Goal: Task Accomplishment & Management: Manage account settings

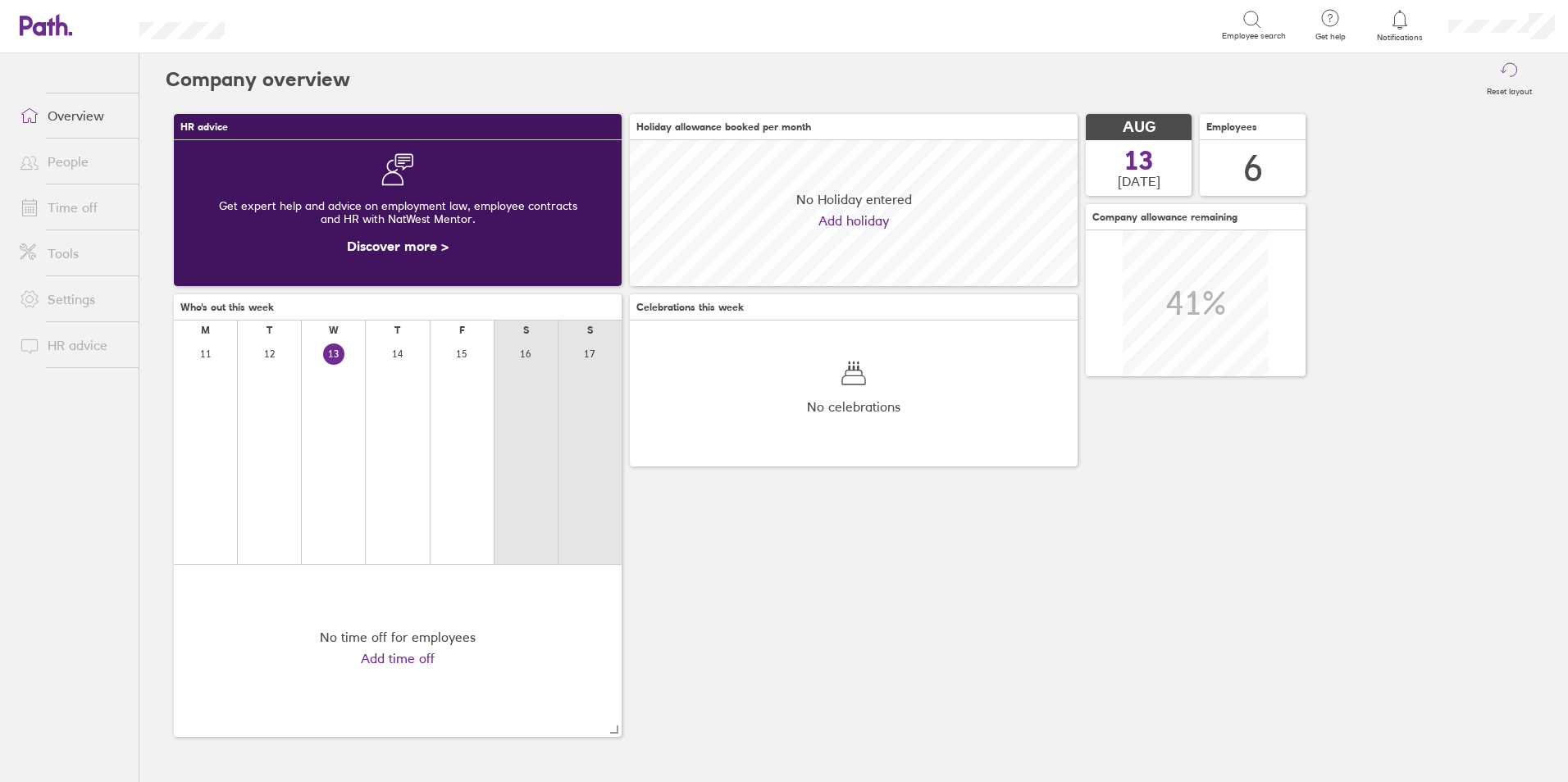
scroll to position [145, 448]
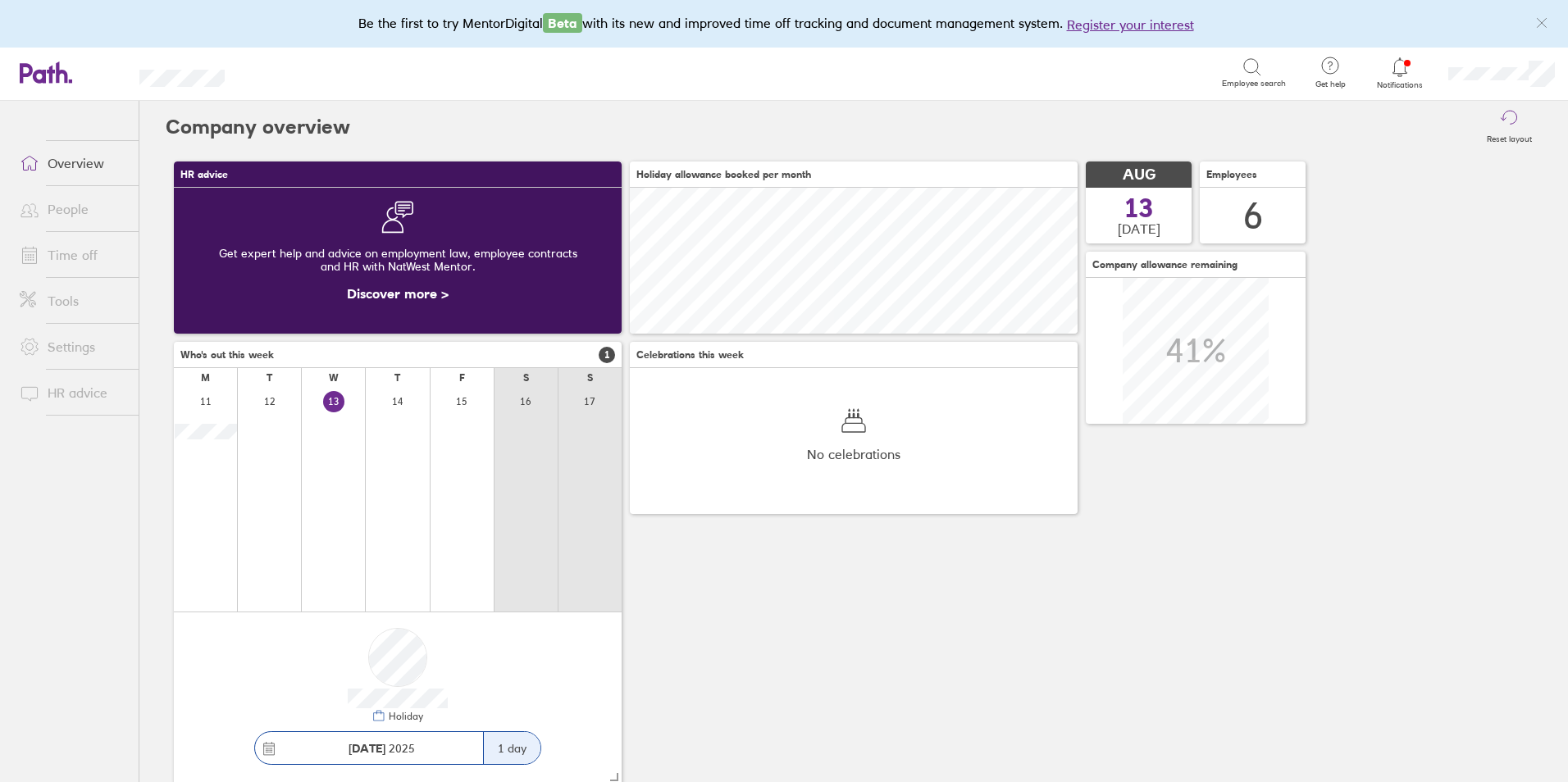
click at [78, 254] on link "Time off" at bounding box center [73, 255] width 132 height 33
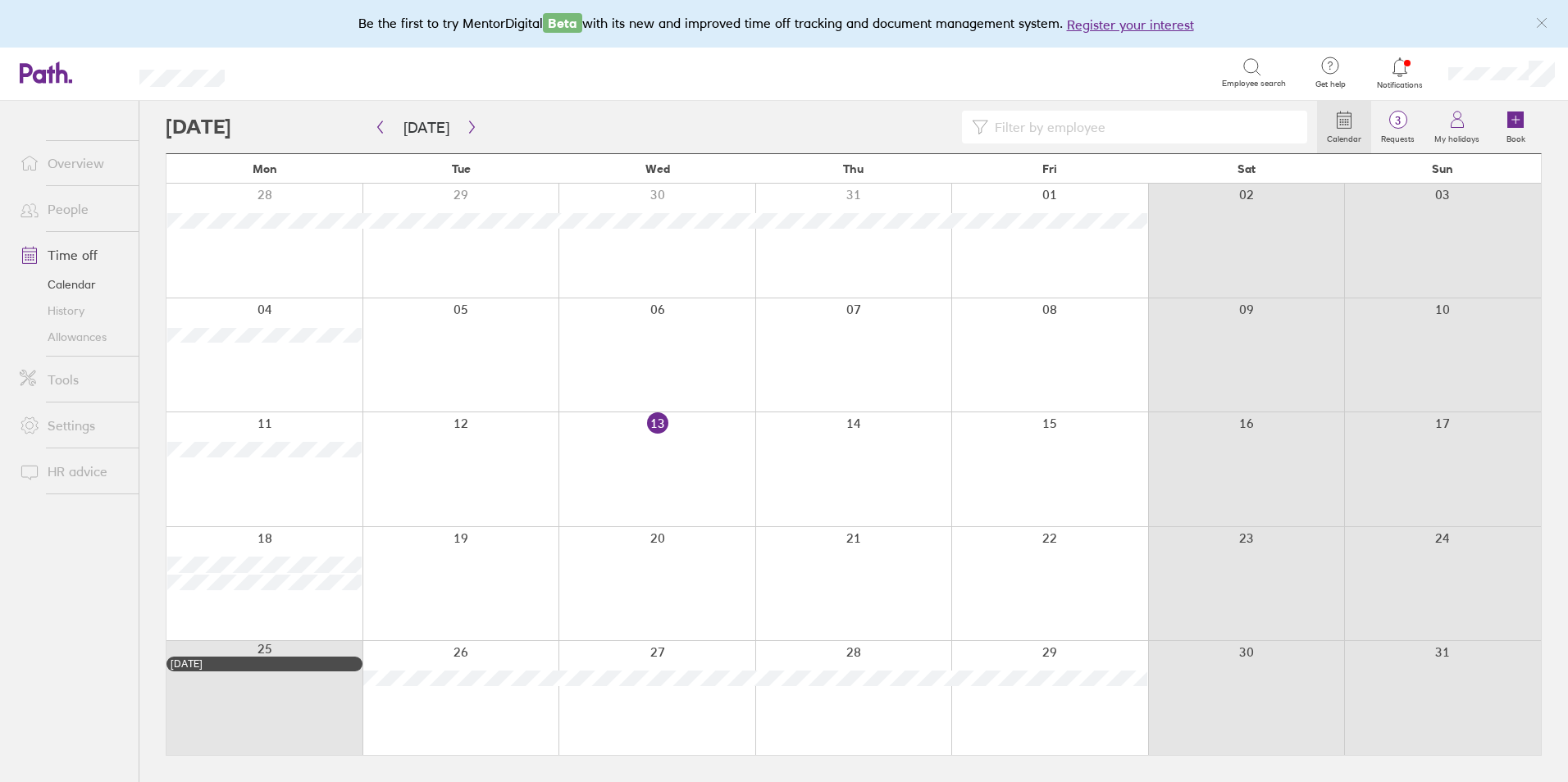
click at [293, 484] on div at bounding box center [264, 469] width 196 height 114
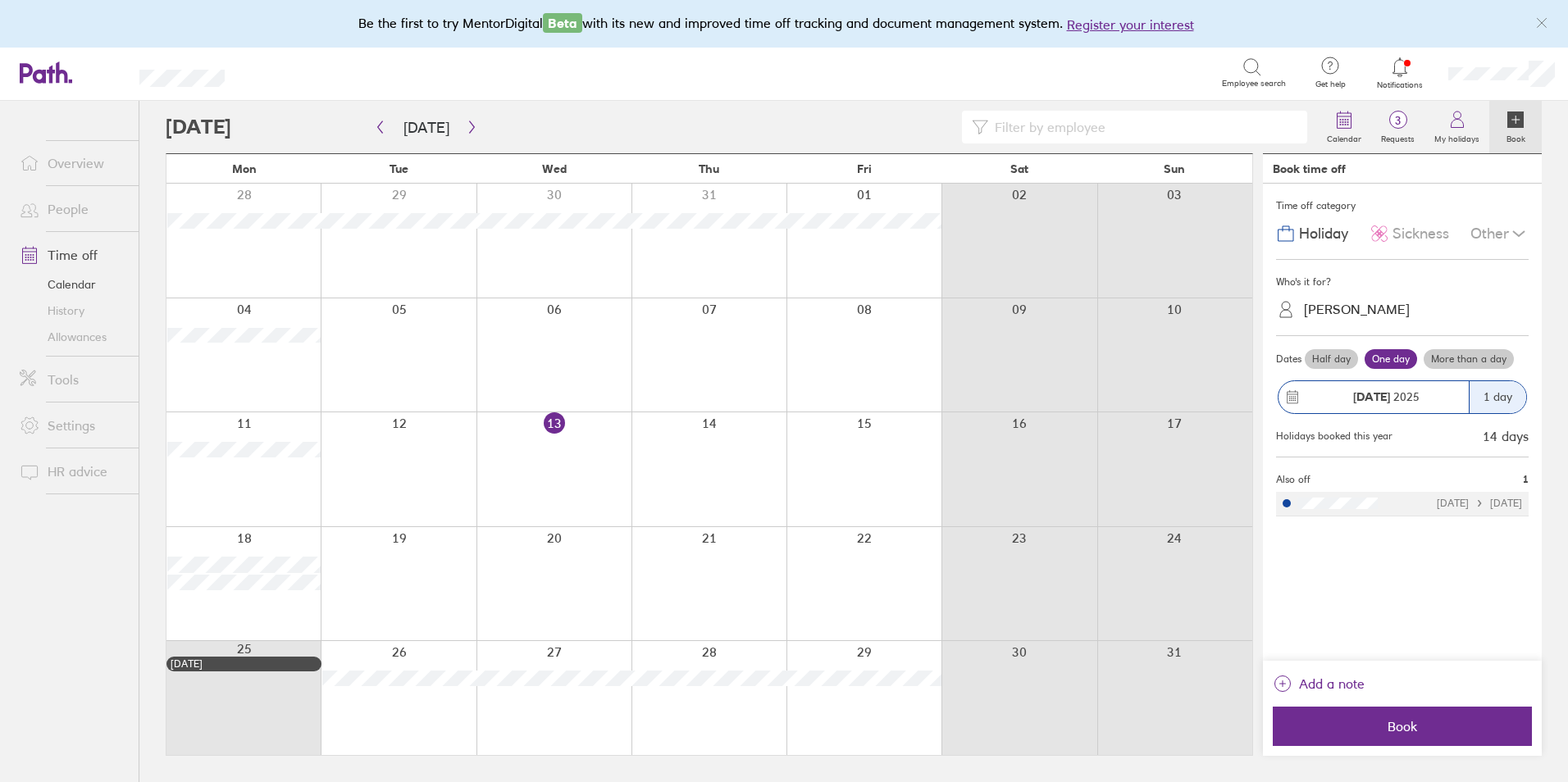
click at [1321, 358] on label "Half day" at bounding box center [1332, 359] width 54 height 20
click at [0, 0] on input "Half day" at bounding box center [0, 0] width 0 height 0
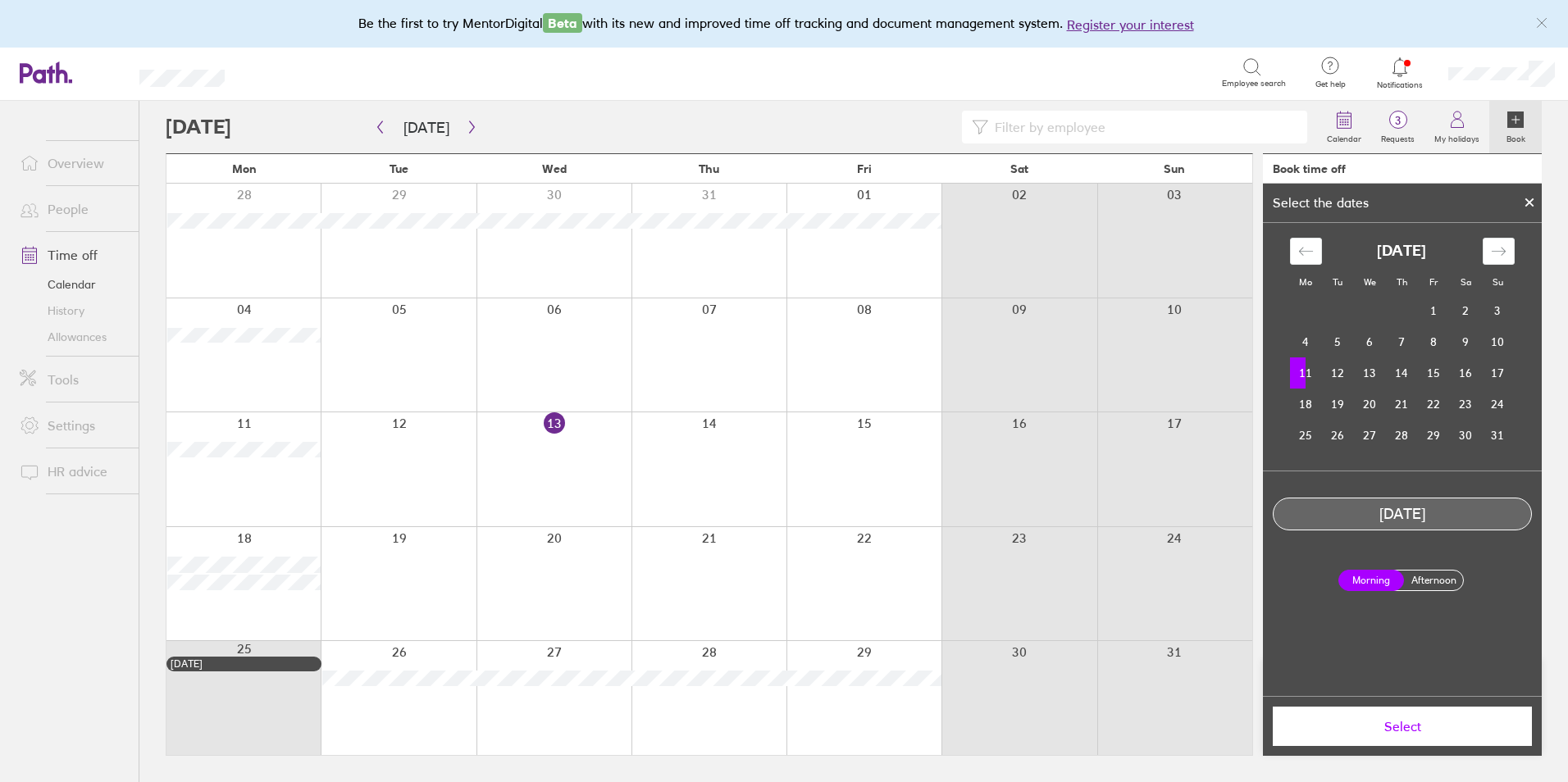
click at [1421, 733] on span "Select" at bounding box center [1401, 726] width 236 height 14
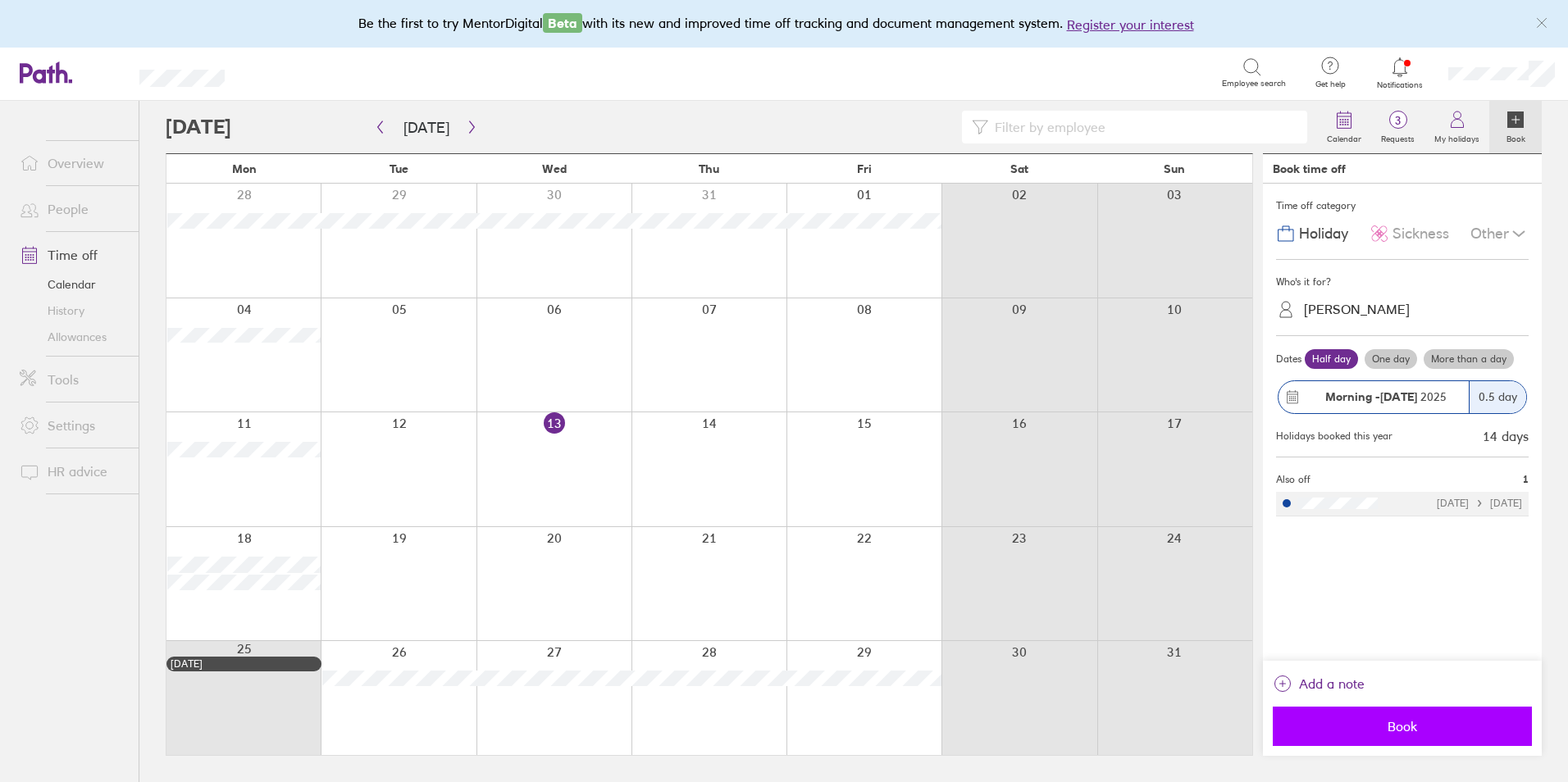
click at [1408, 728] on span "Book" at bounding box center [1401, 726] width 236 height 14
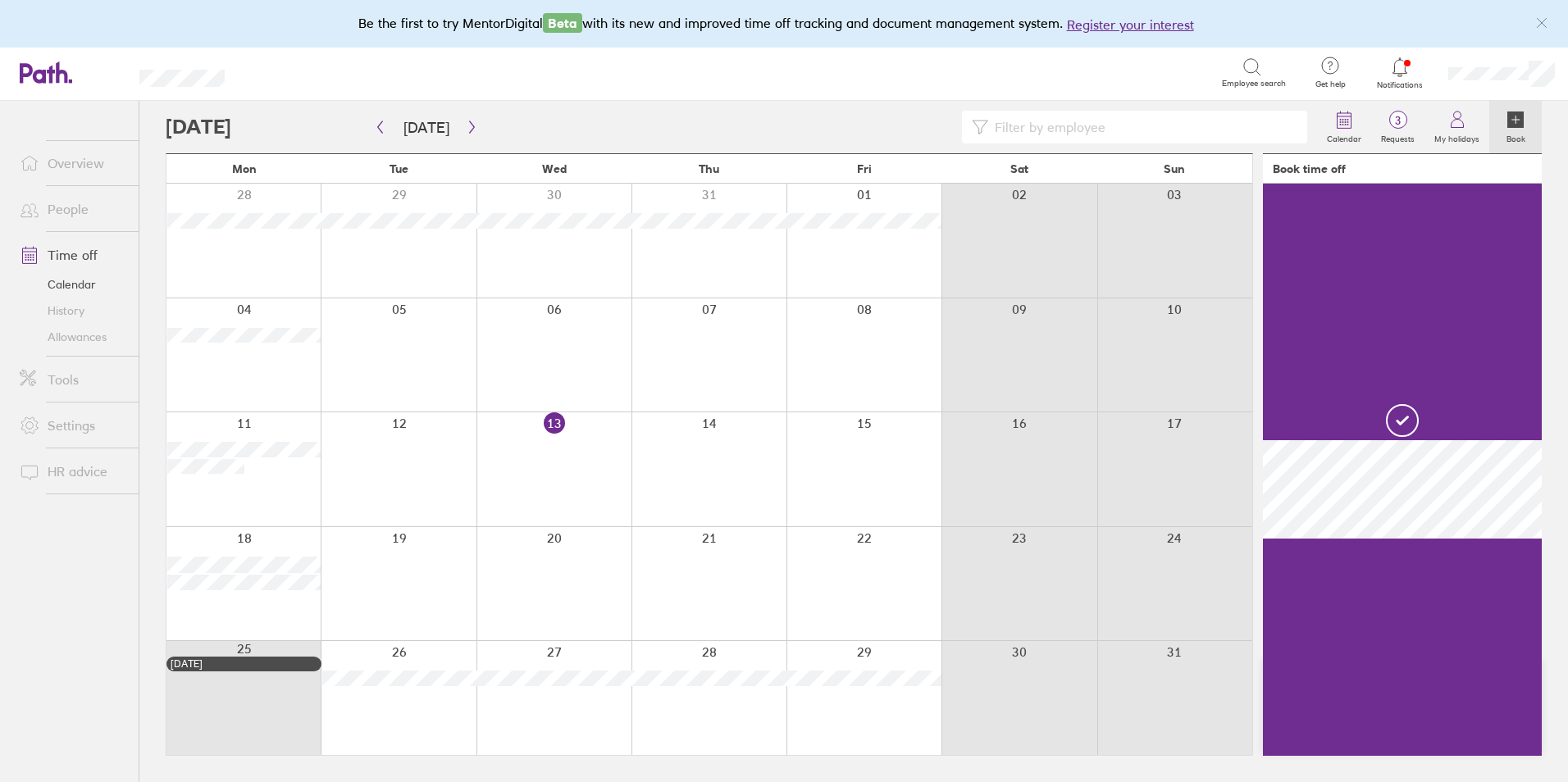
click at [418, 479] on div at bounding box center [398, 469] width 155 height 114
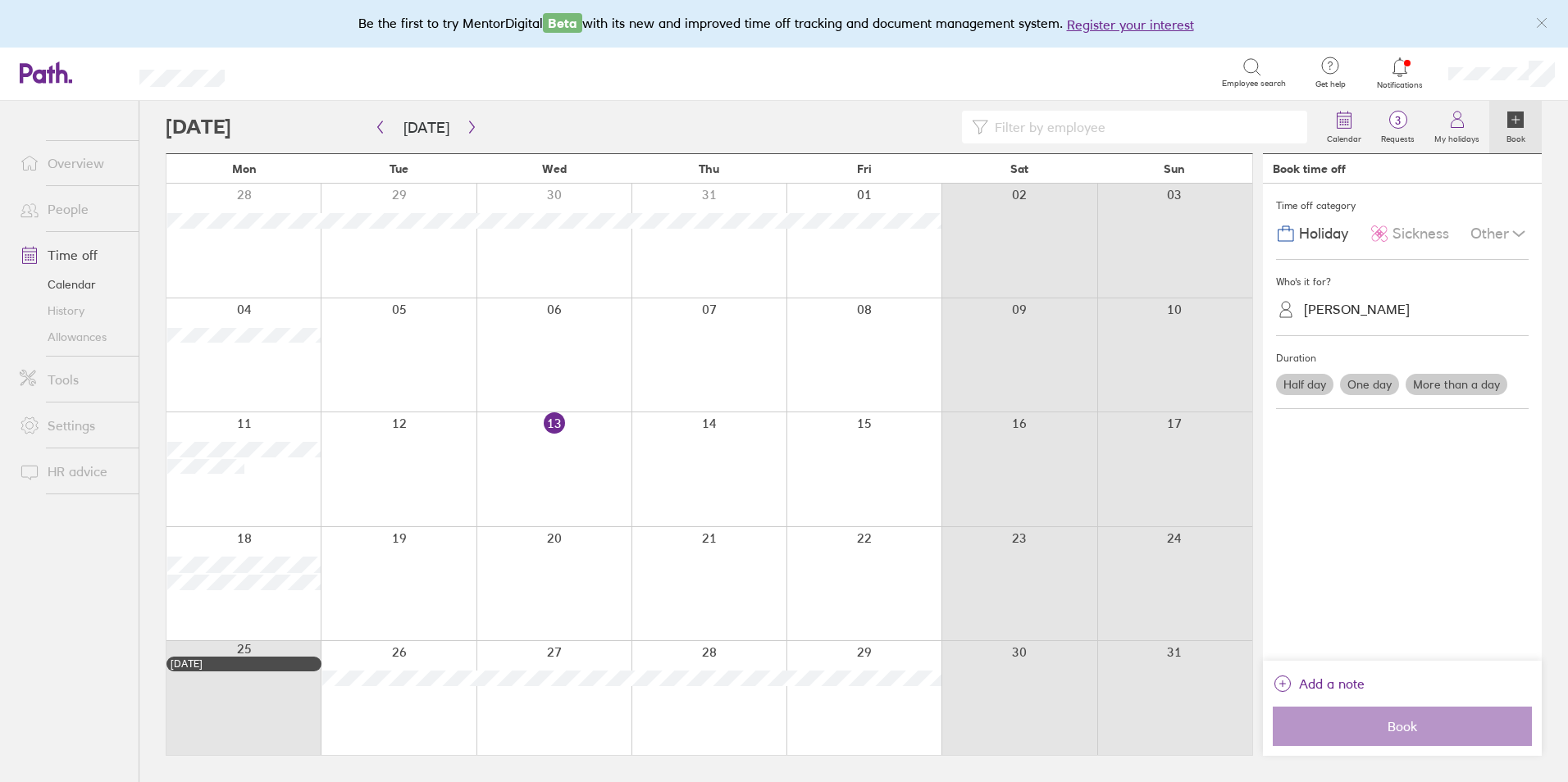
click at [402, 436] on div at bounding box center [398, 469] width 155 height 114
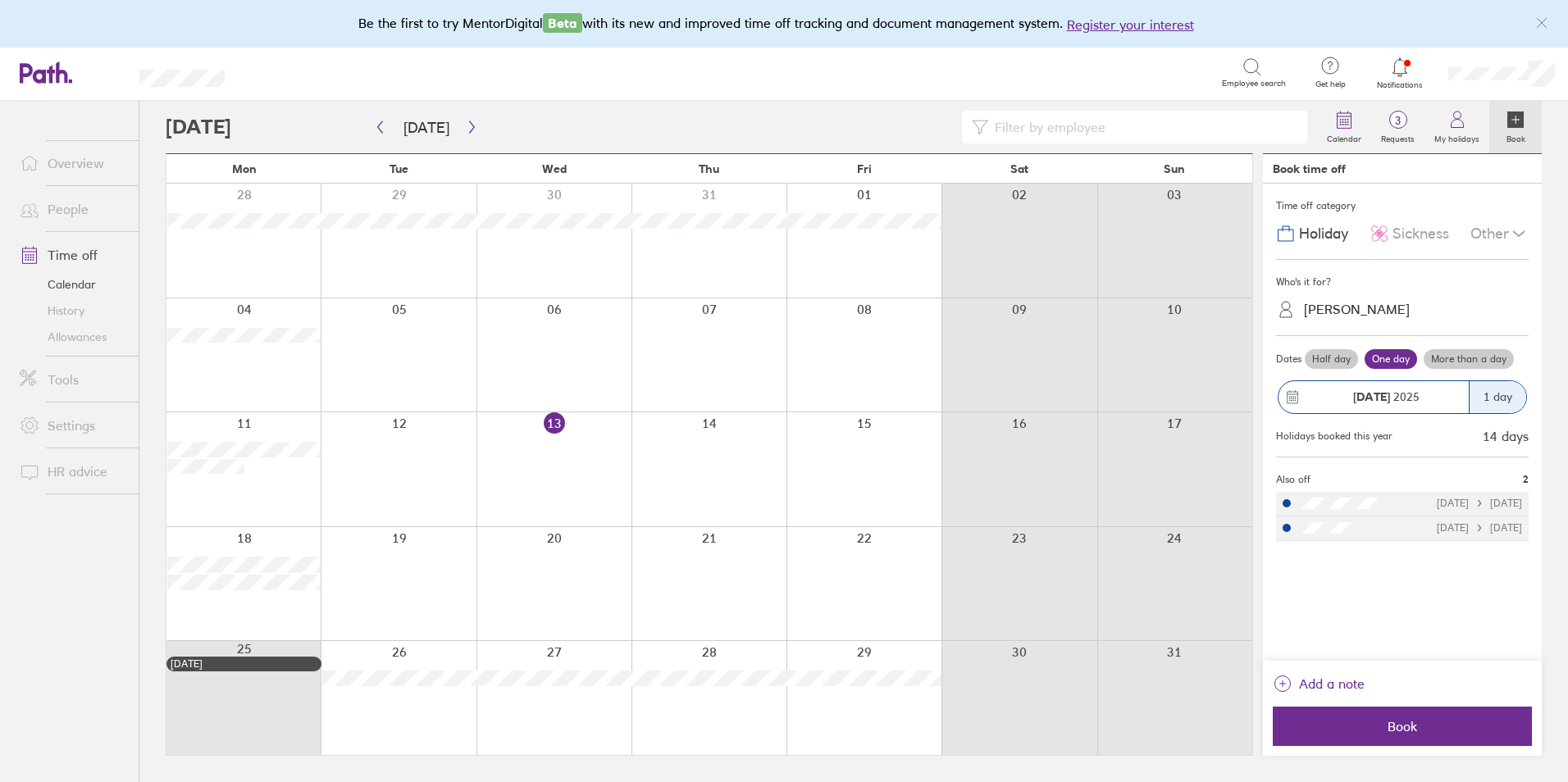
click at [1328, 359] on label "Half day" at bounding box center [1332, 359] width 54 height 20
click at [0, 0] on input "Half day" at bounding box center [0, 0] width 0 height 0
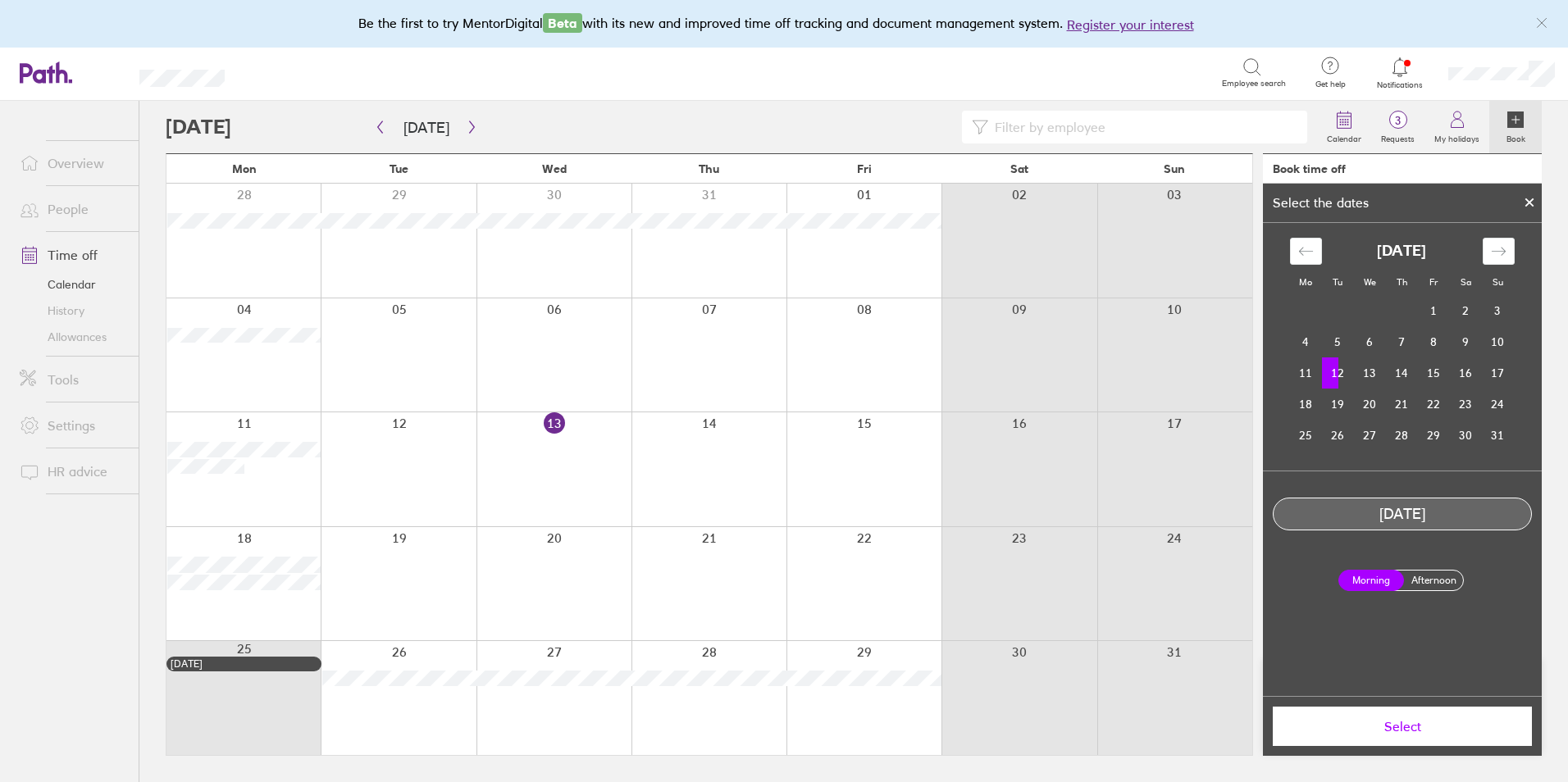
click at [1399, 743] on button "Select" at bounding box center [1401, 726] width 259 height 39
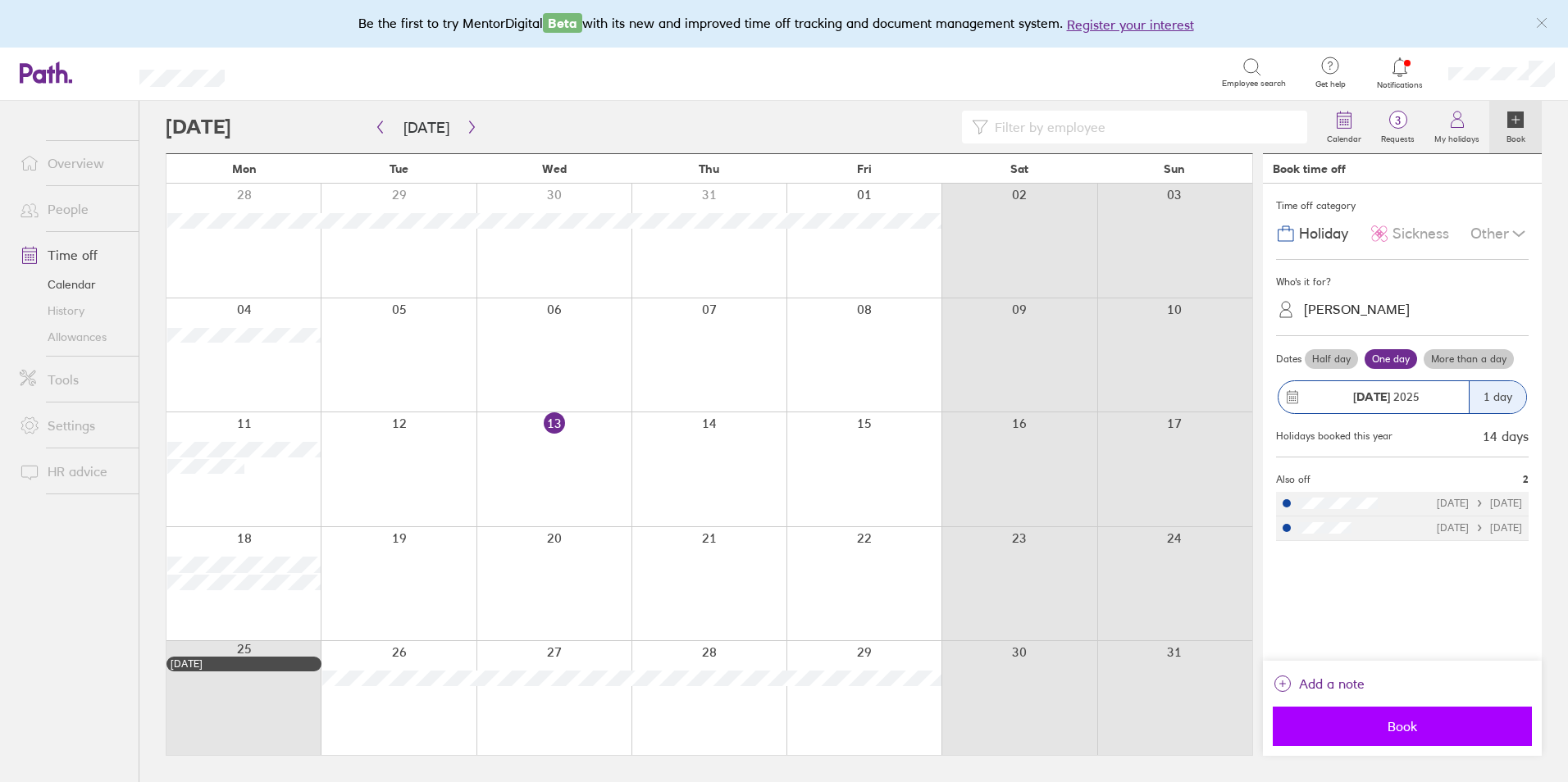
click at [1394, 725] on span "Book" at bounding box center [1401, 726] width 236 height 14
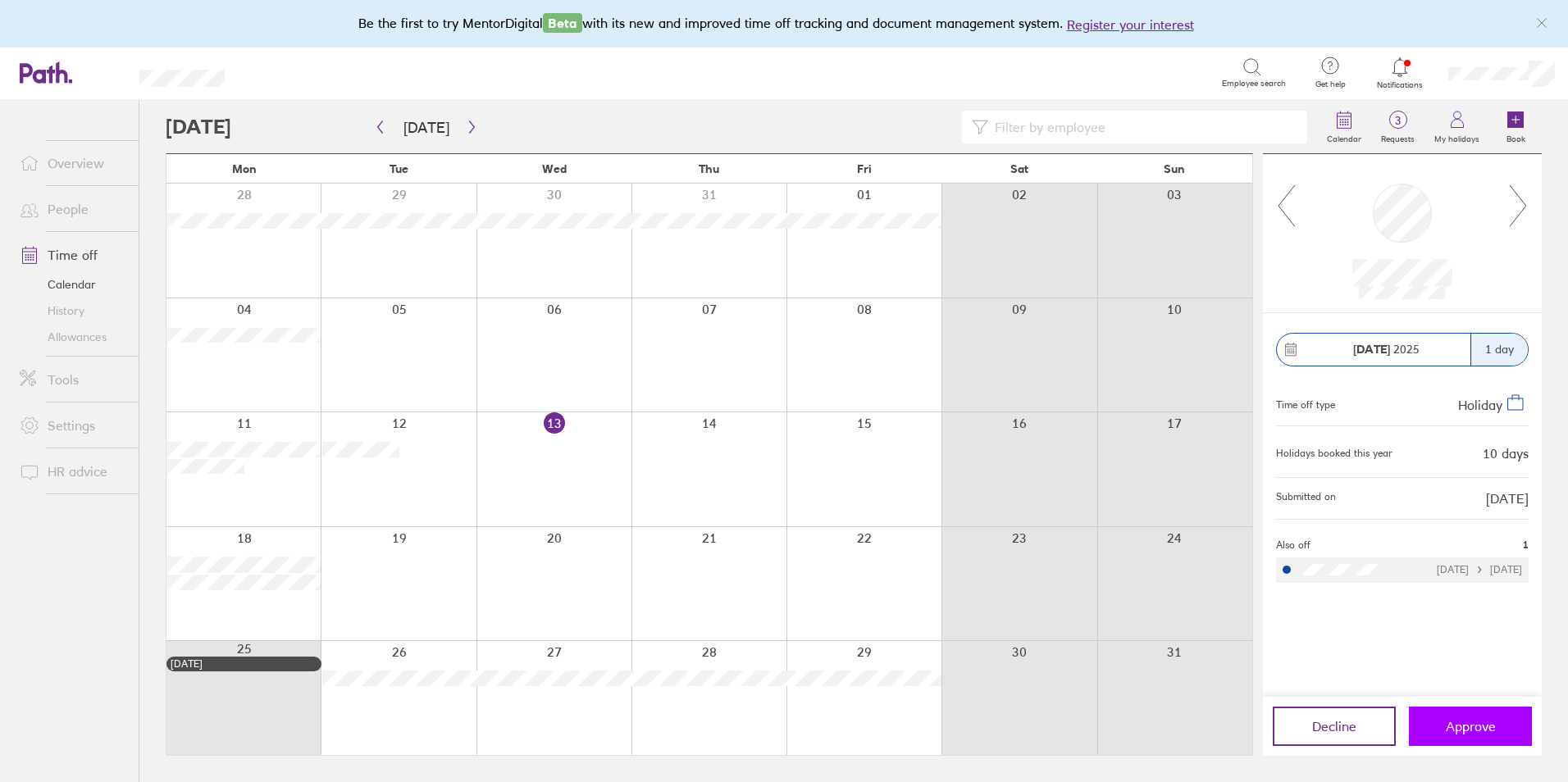
click at [1464, 727] on span "Approve" at bounding box center [1470, 726] width 50 height 14
click at [469, 129] on icon "button" at bounding box center [471, 127] width 5 height 12
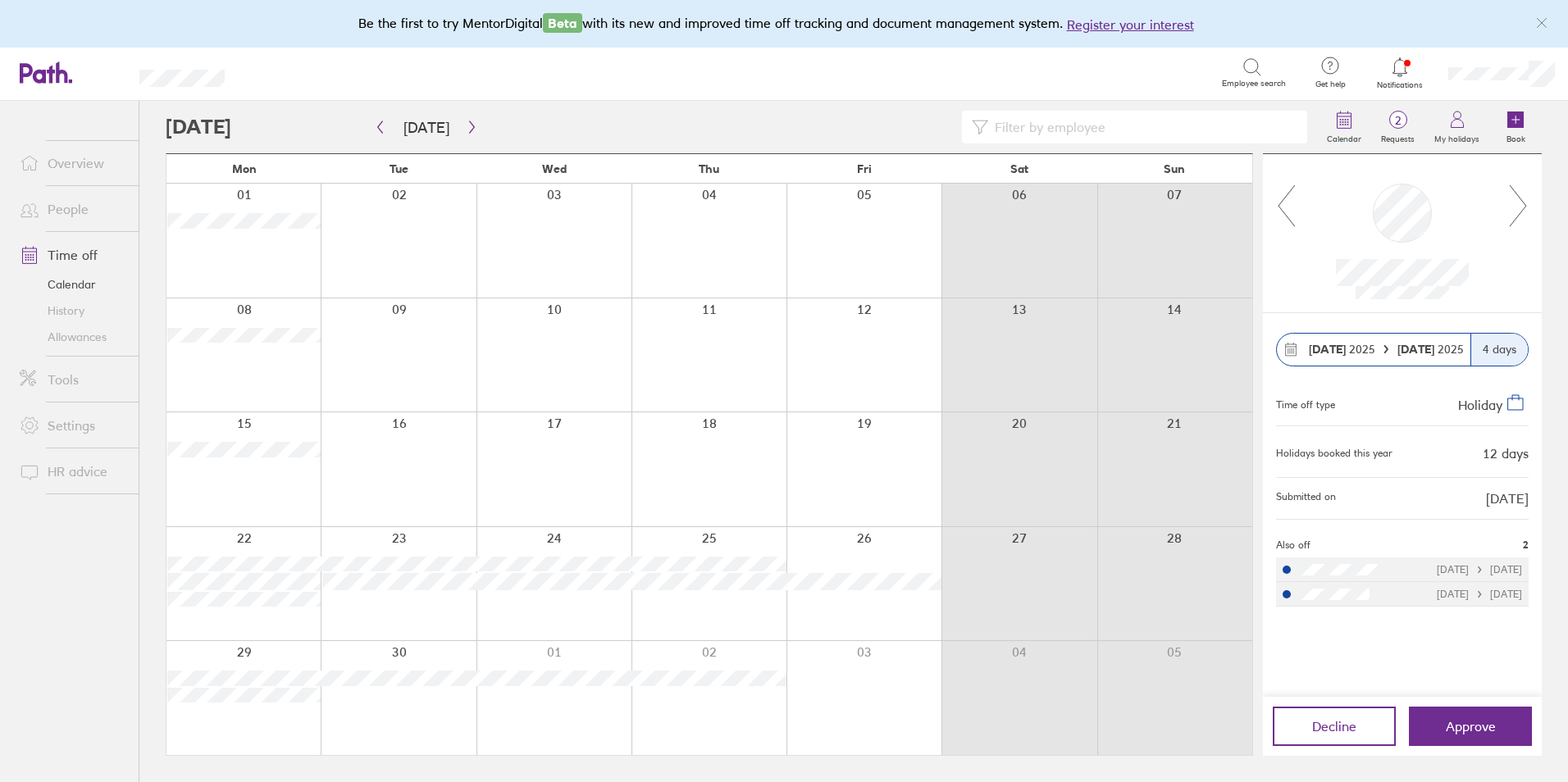
click at [68, 339] on link "Allowances" at bounding box center [73, 336] width 132 height 26
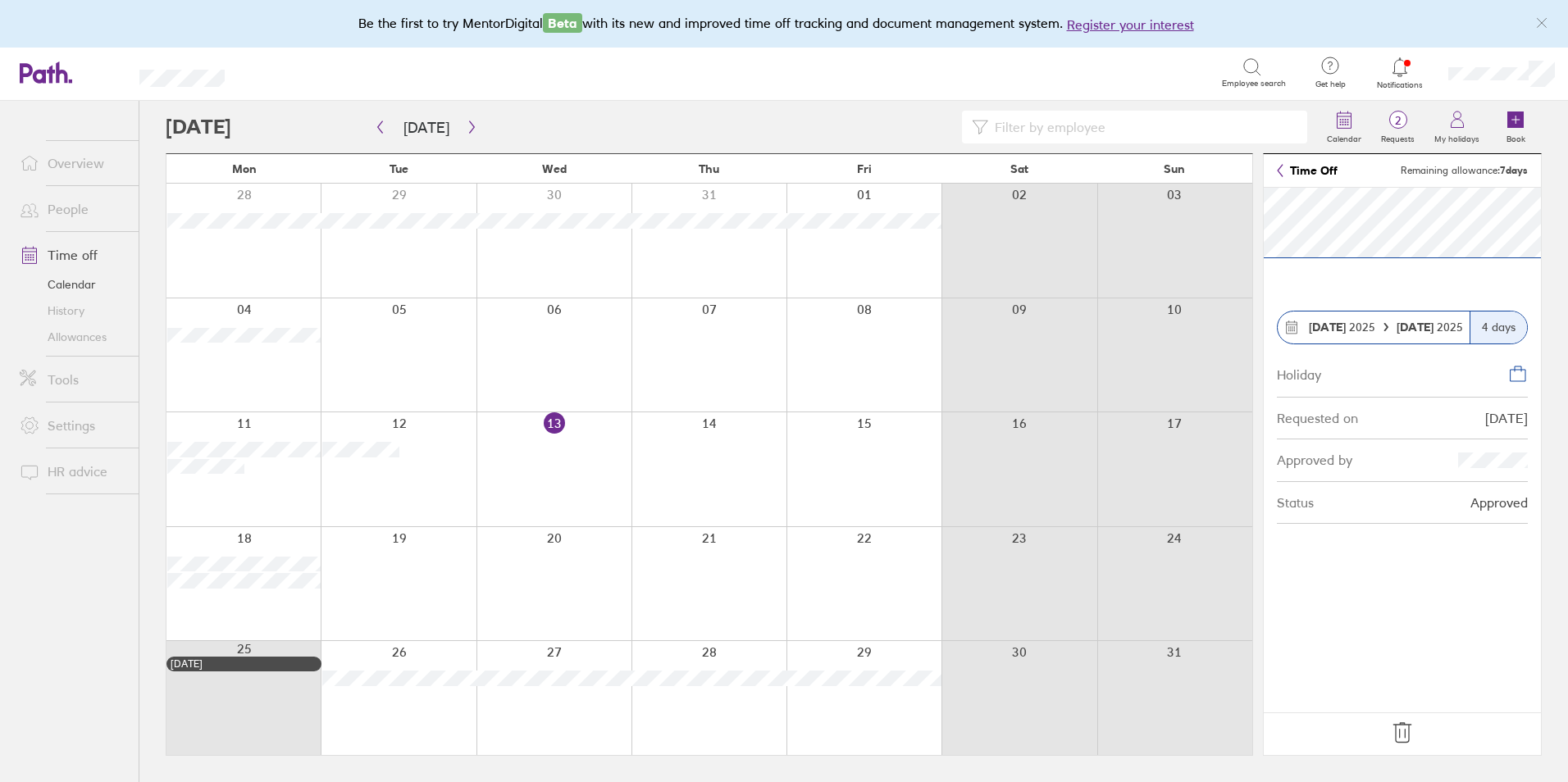
drag, startPoint x: 1406, startPoint y: 732, endPoint x: 796, endPoint y: 641, distance: 616.8
click at [1406, 732] on icon at bounding box center [1401, 732] width 26 height 26
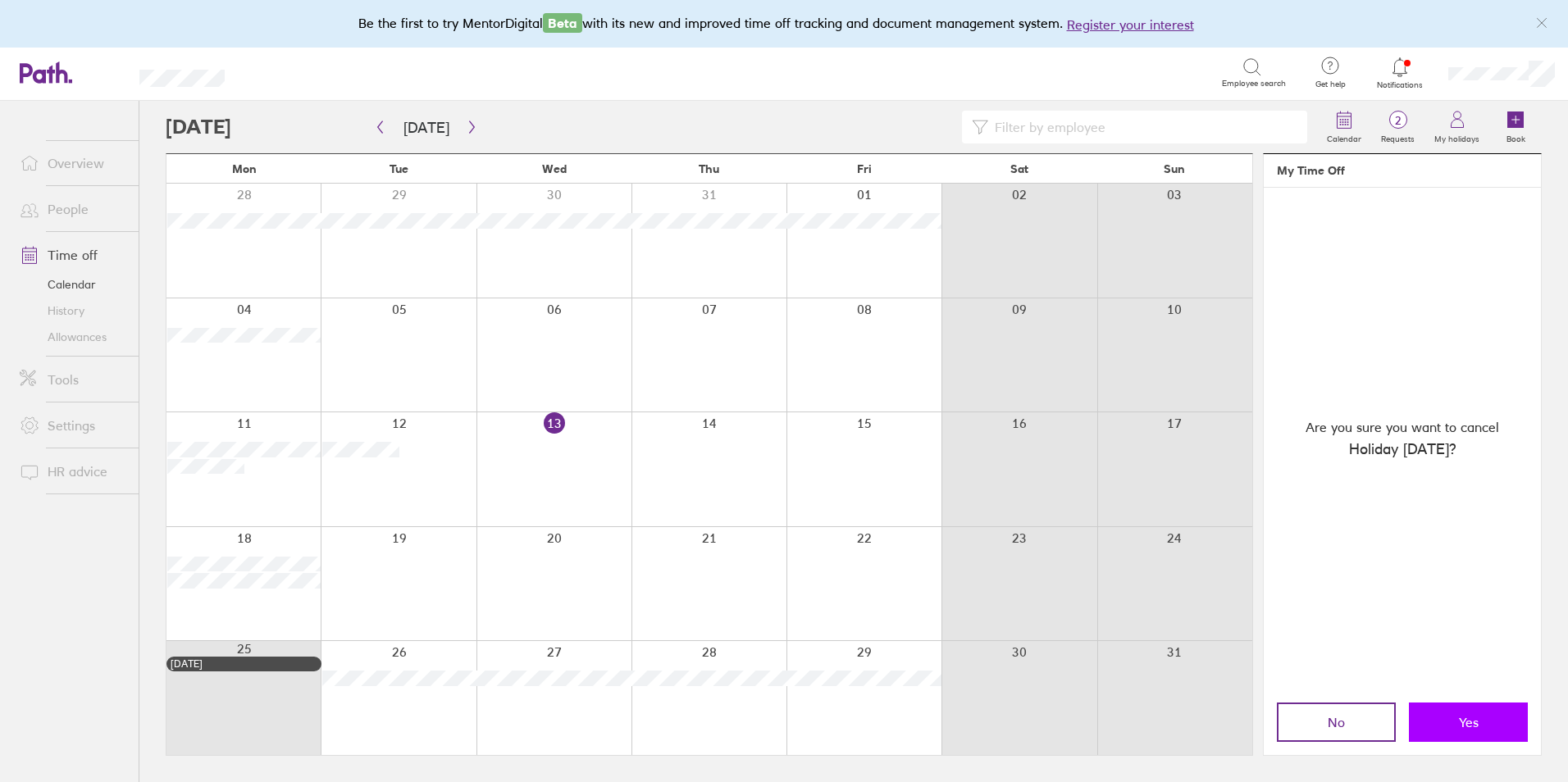
click at [1445, 721] on button "Yes" at bounding box center [1468, 722] width 119 height 39
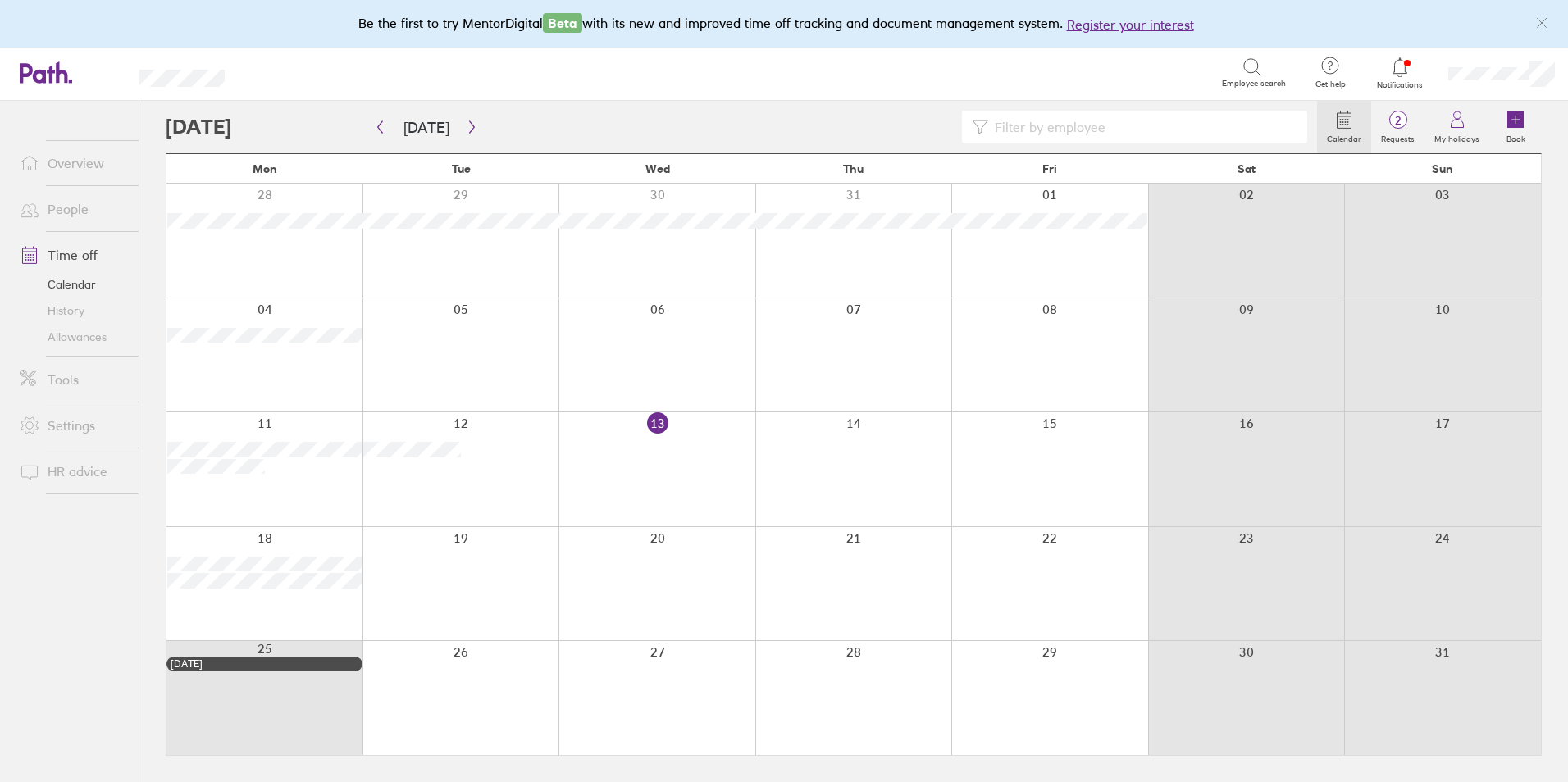
click at [62, 251] on link "Time off" at bounding box center [73, 255] width 132 height 33
click at [78, 335] on link "Allowances" at bounding box center [73, 336] width 132 height 26
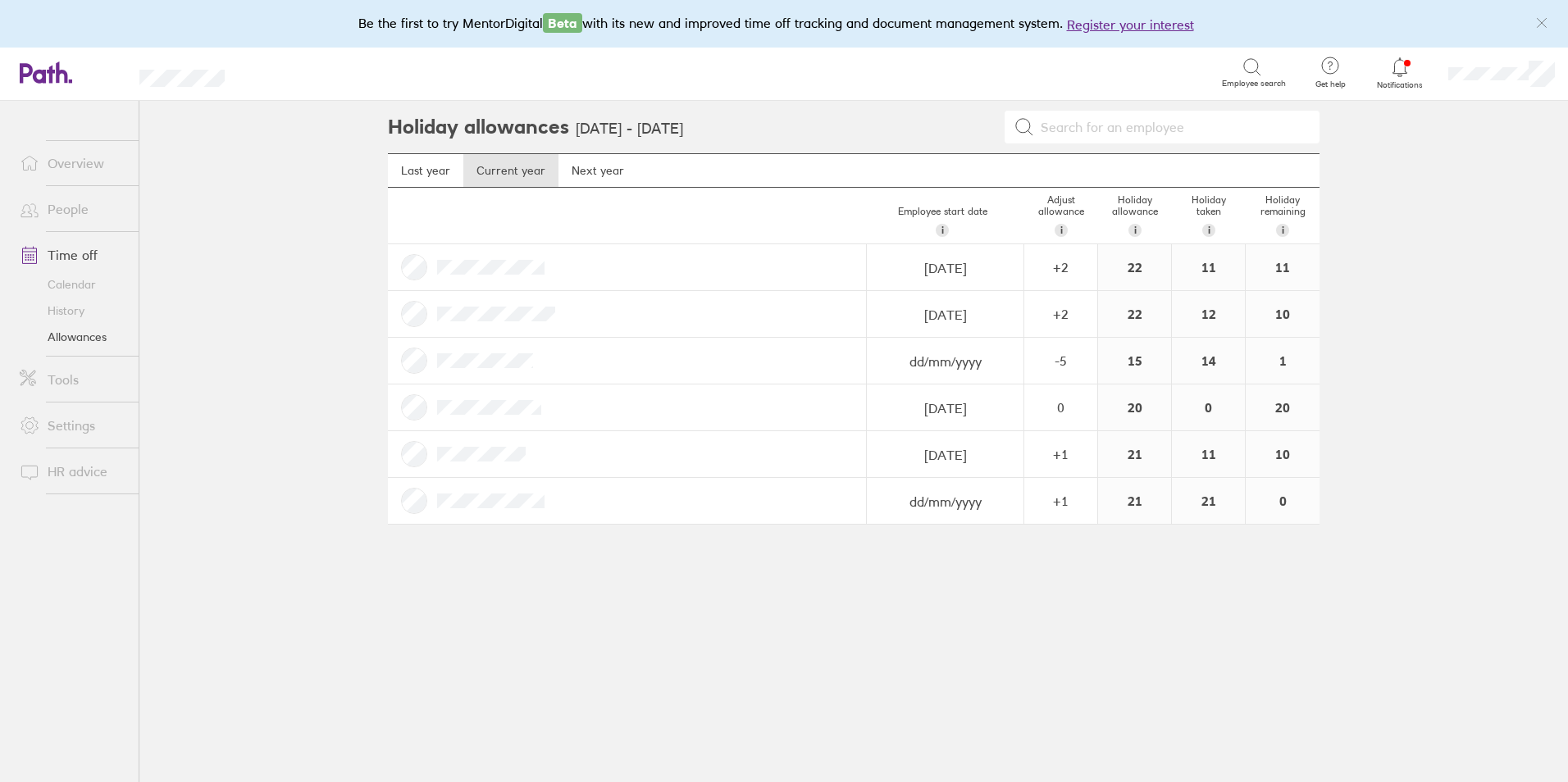
click at [66, 250] on link "Time off" at bounding box center [73, 255] width 132 height 33
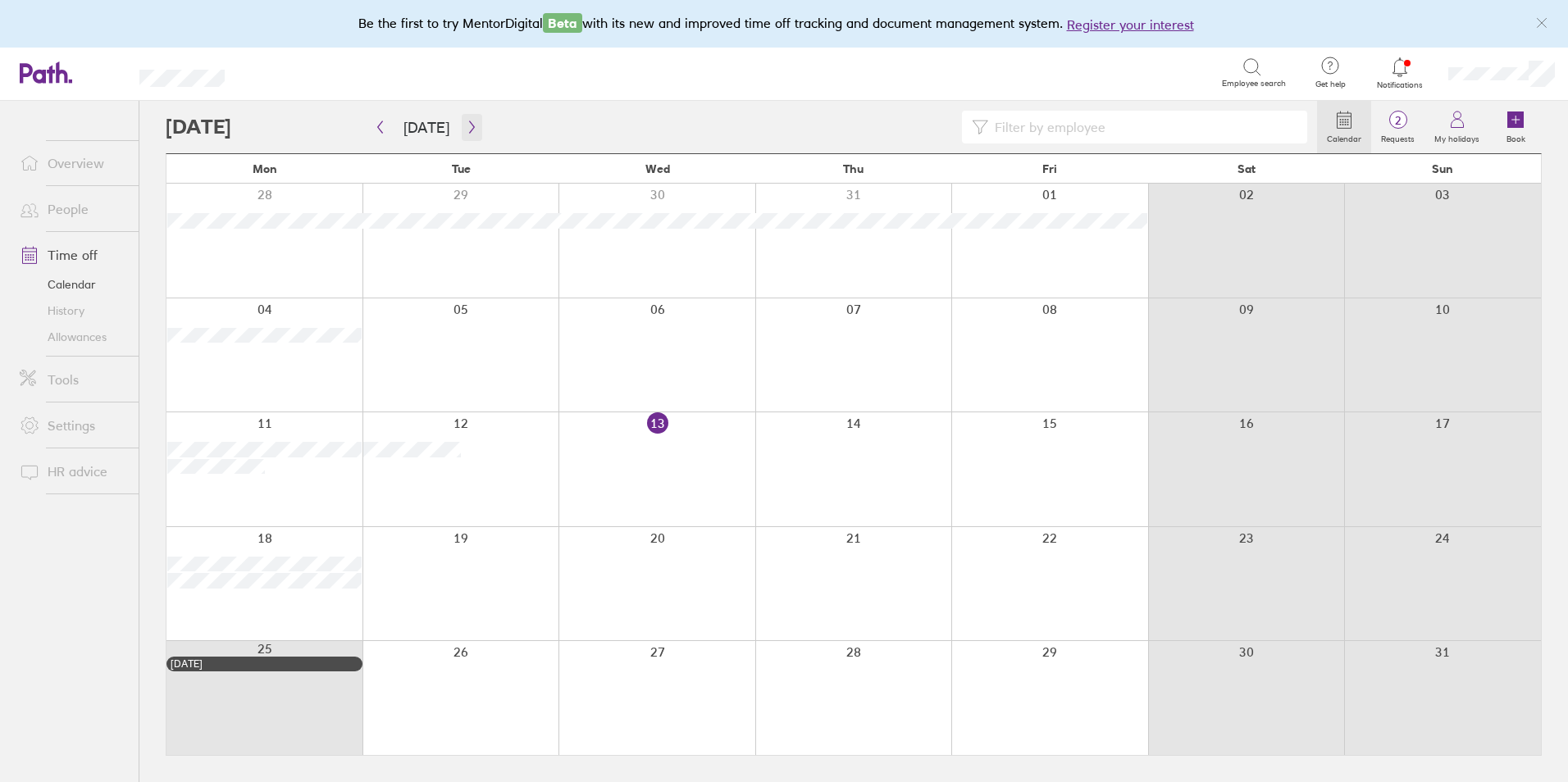
click at [466, 127] on icon "button" at bounding box center [472, 127] width 12 height 13
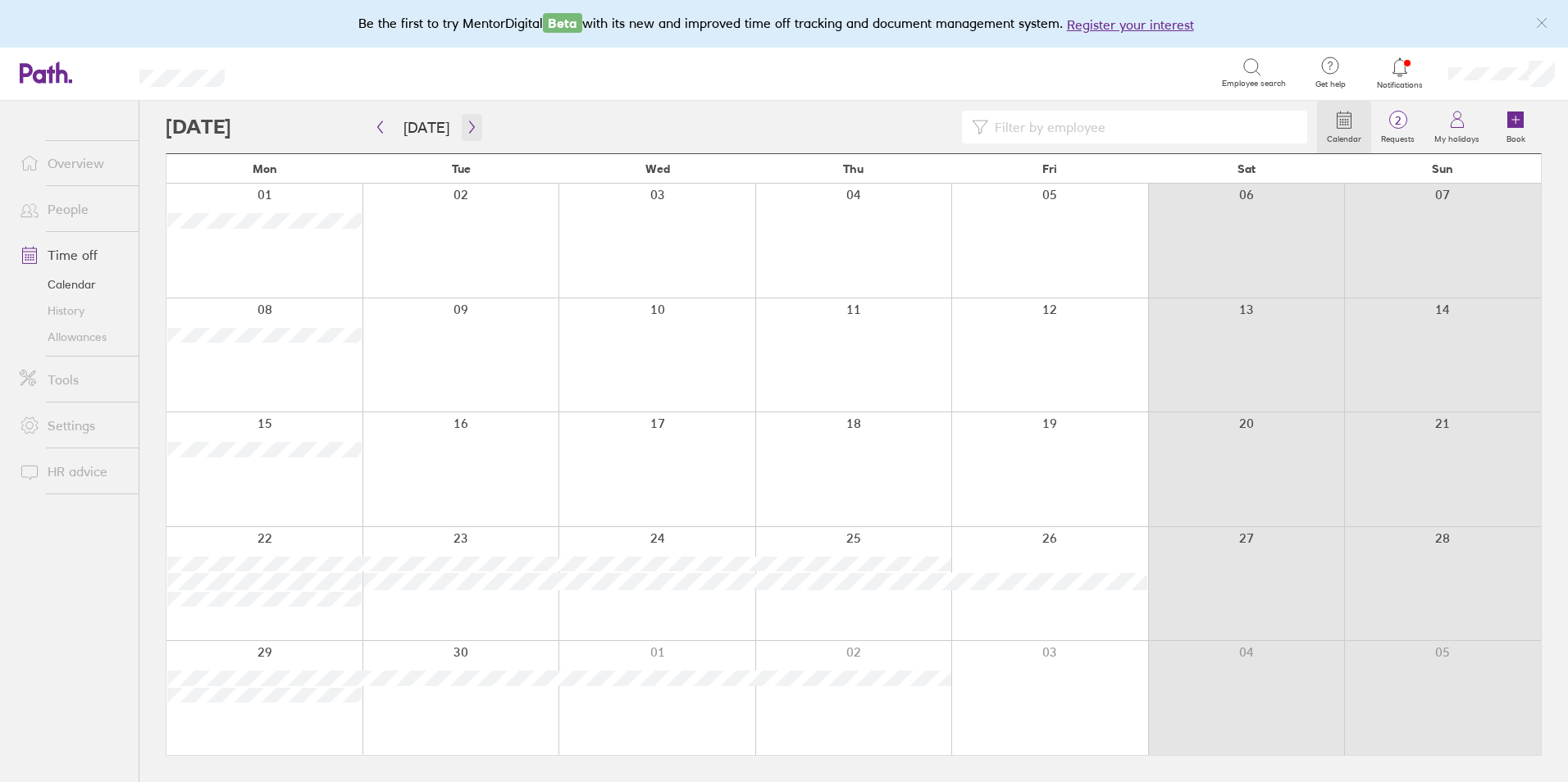
click at [466, 123] on icon "button" at bounding box center [472, 127] width 12 height 13
click at [467, 131] on icon "button" at bounding box center [472, 127] width 12 height 13
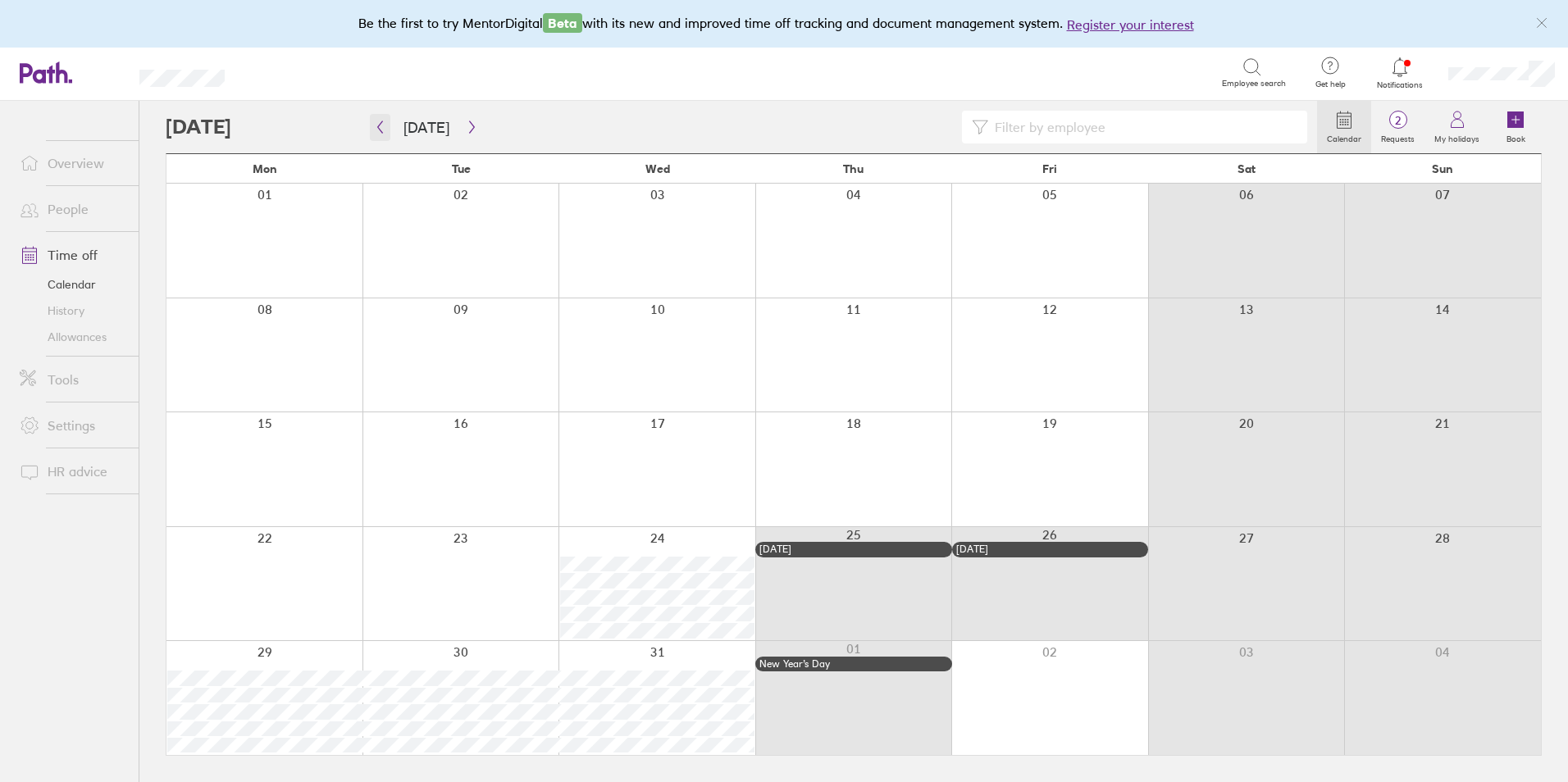
click at [377, 123] on icon "button" at bounding box center [380, 127] width 12 height 13
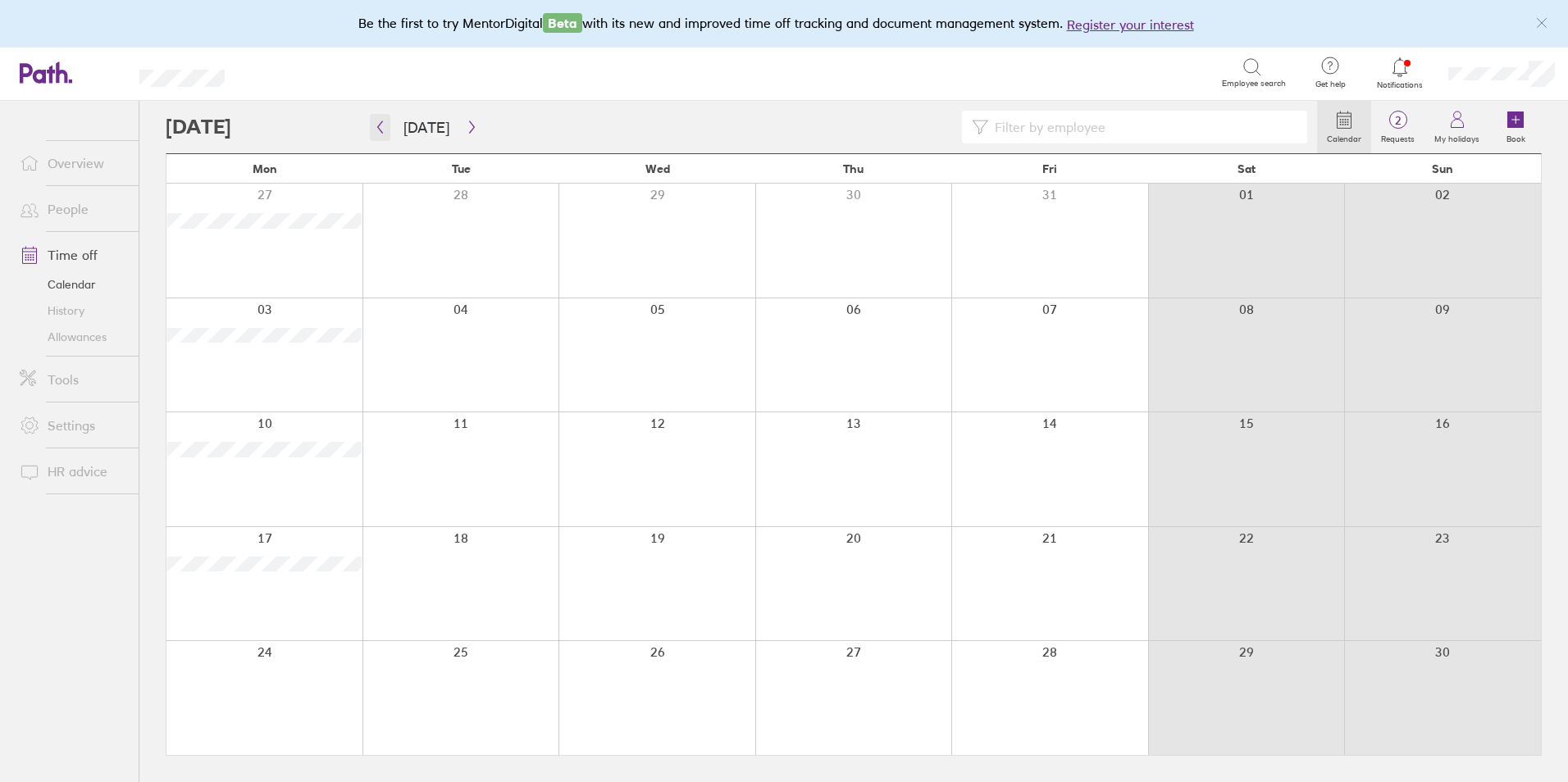
click at [379, 127] on icon "button" at bounding box center [380, 127] width 12 height 13
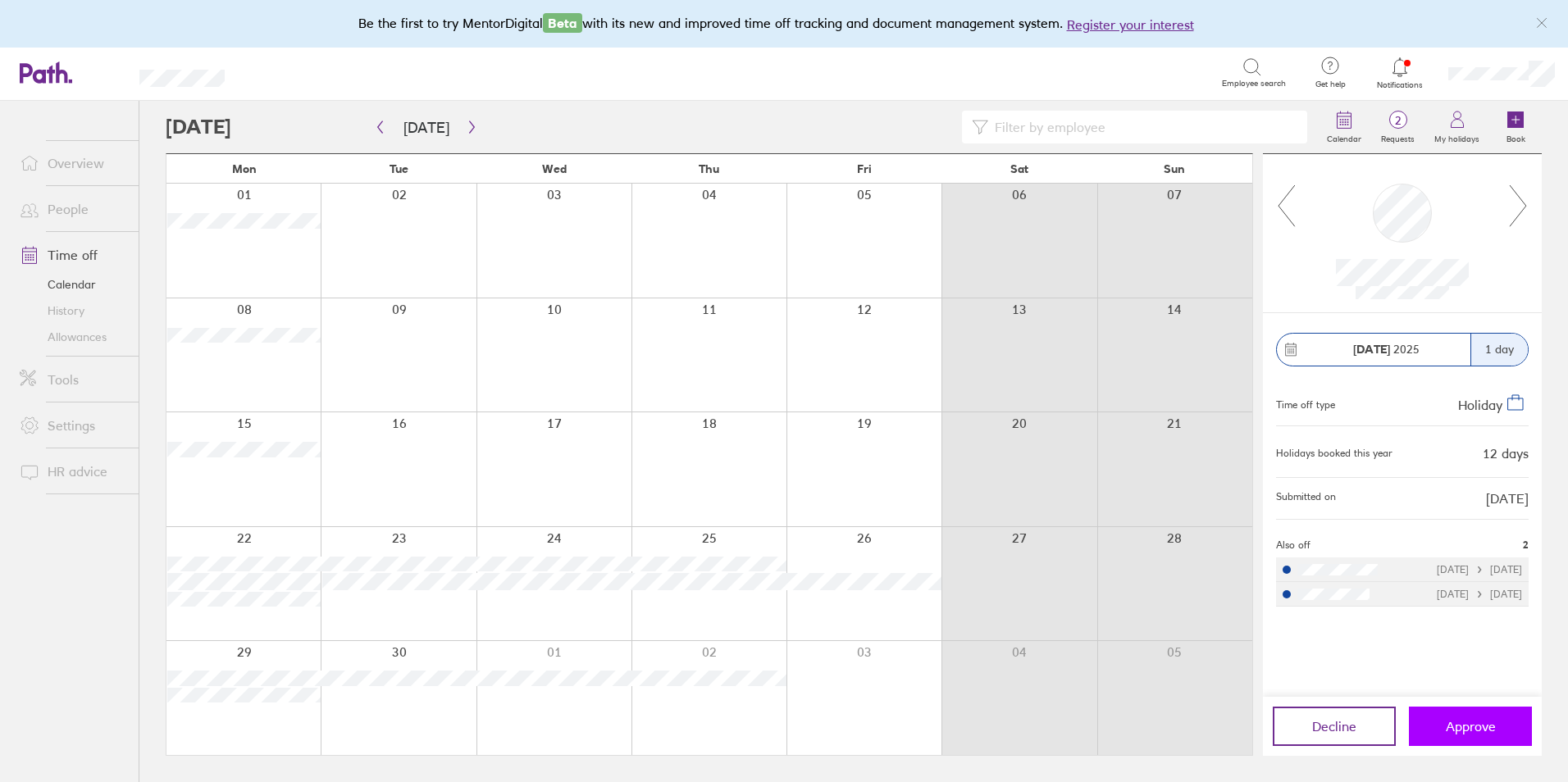
click at [1488, 729] on span "Approve" at bounding box center [1470, 726] width 50 height 14
click at [1443, 731] on button "Approve" at bounding box center [1470, 726] width 123 height 39
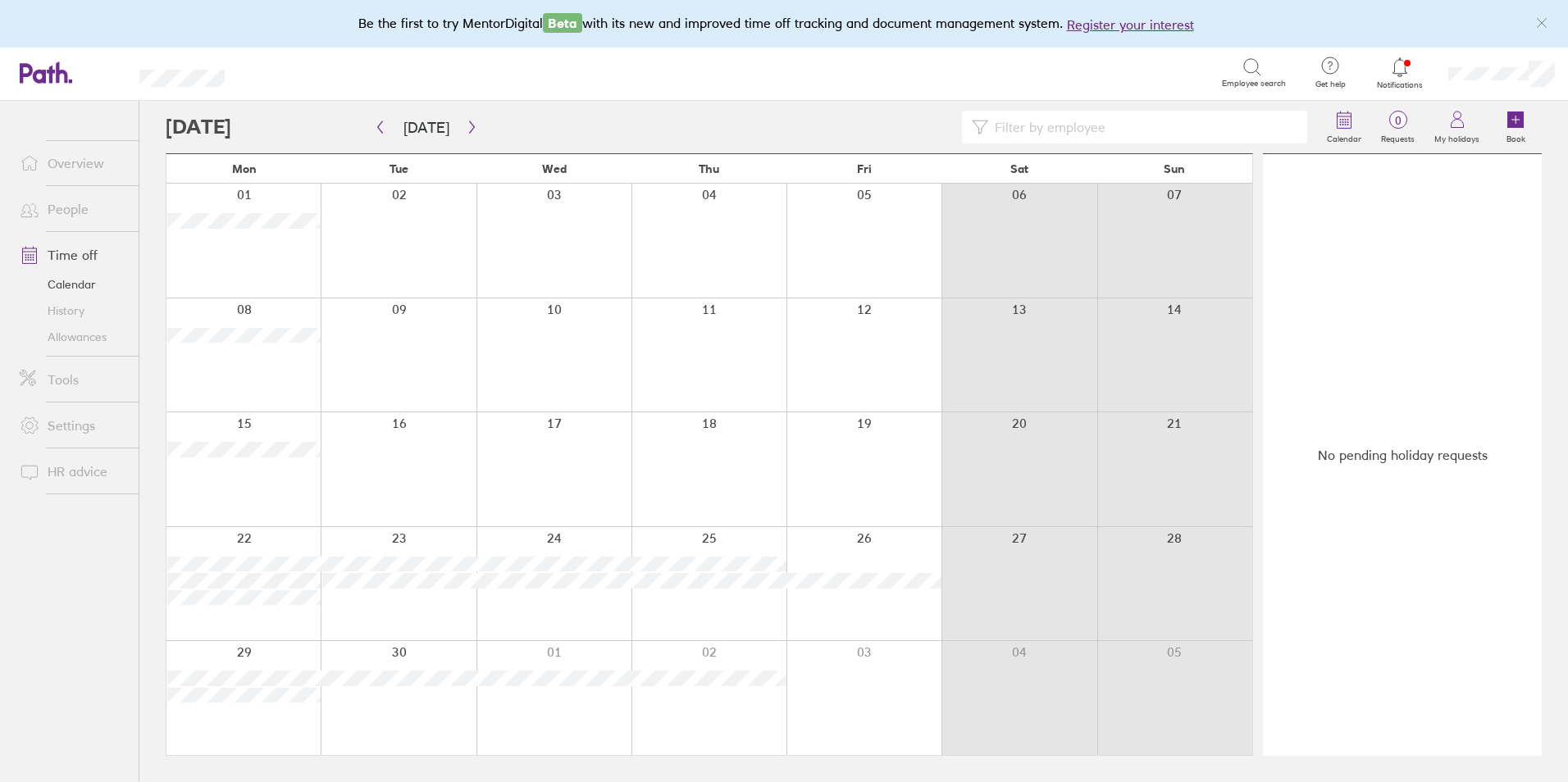
click at [73, 340] on link "Allowances" at bounding box center [73, 336] width 132 height 26
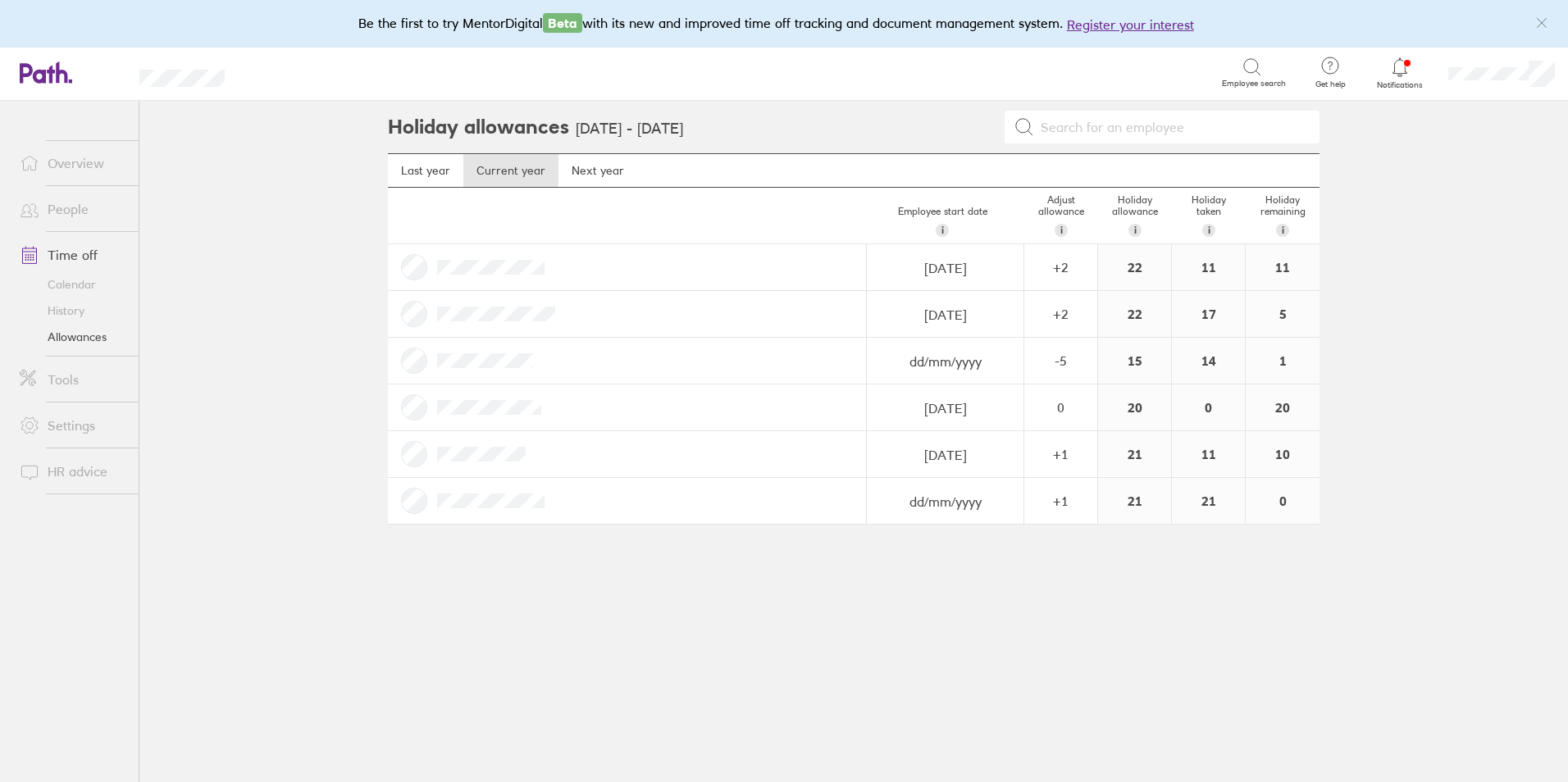
click at [70, 260] on link "Time off" at bounding box center [73, 255] width 132 height 33
